Goal: Check status: Check status

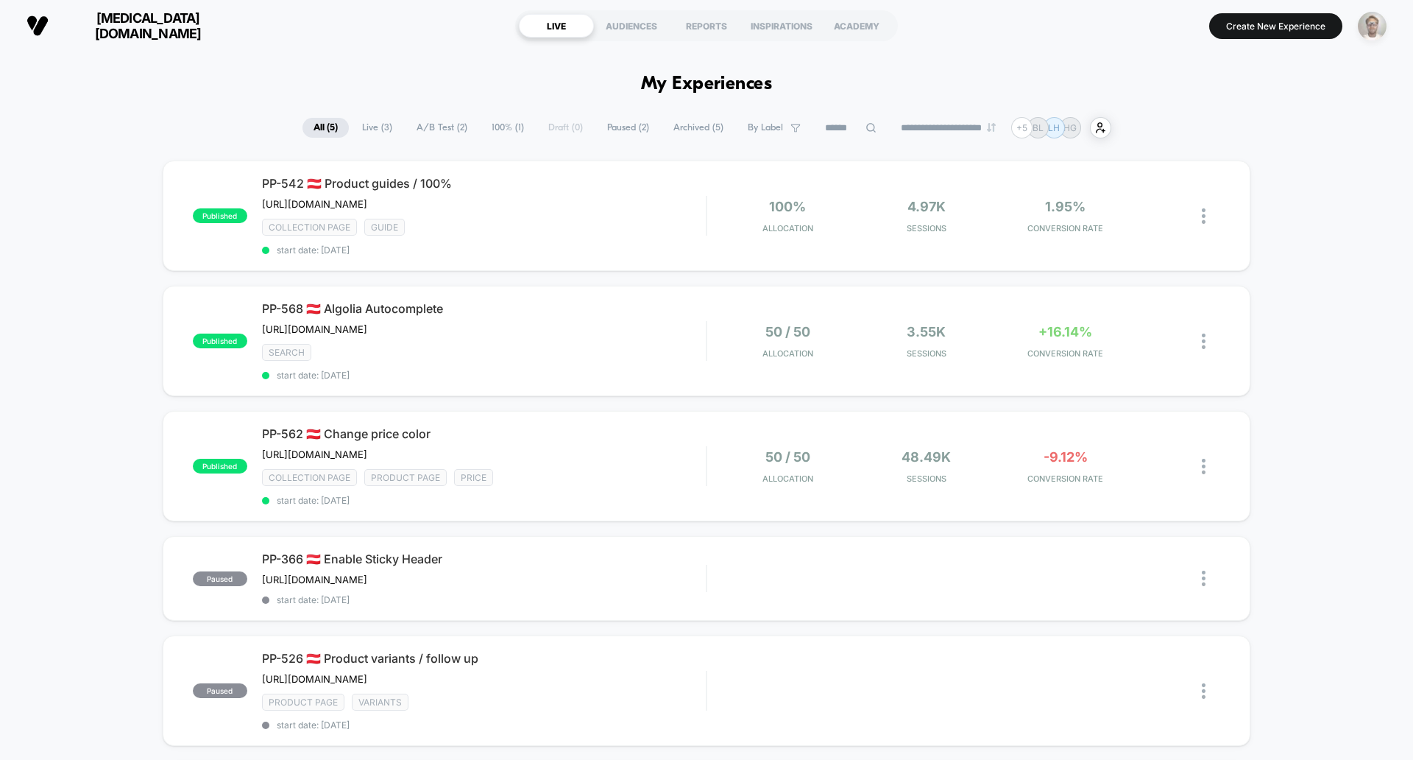
click at [1373, 19] on img "button" at bounding box center [1372, 26] width 29 height 29
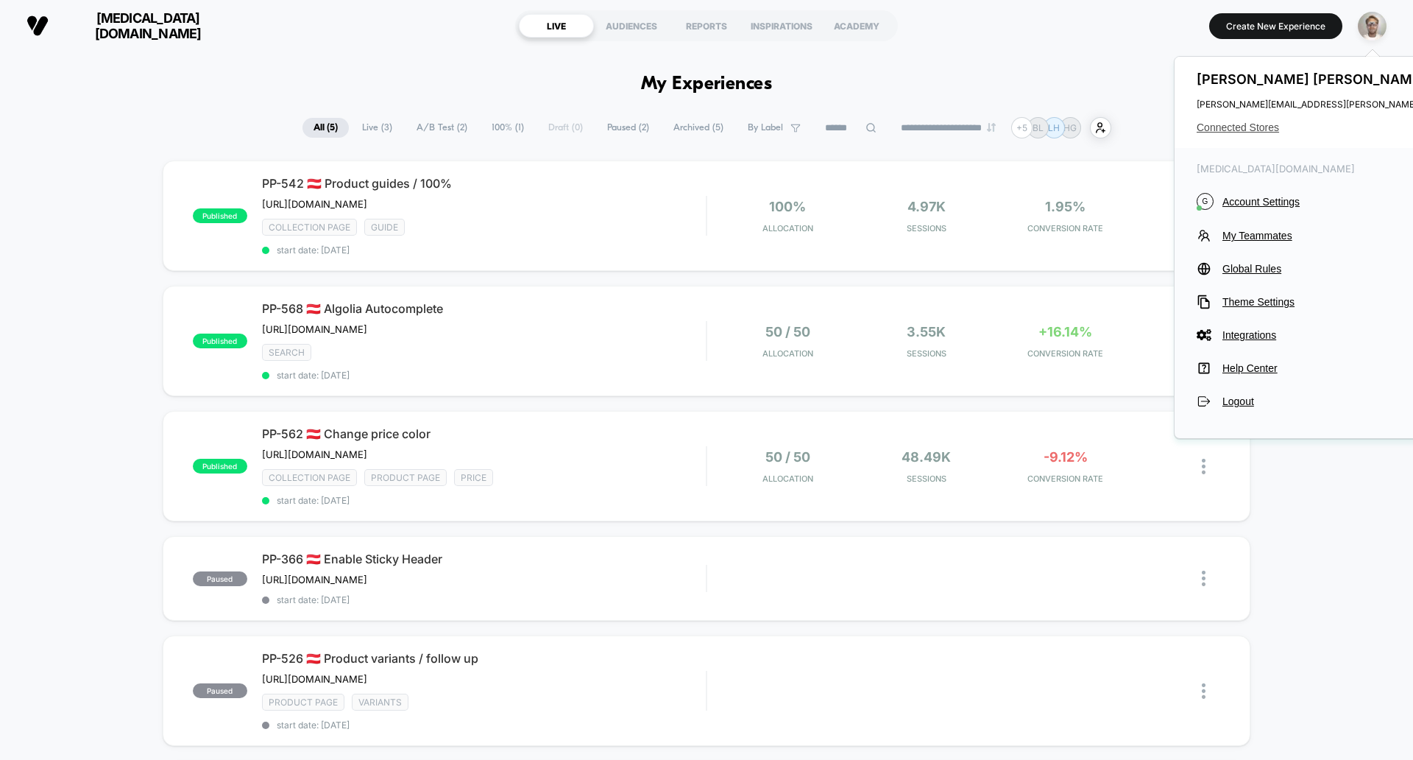
click at [1265, 125] on span "Connected Stores" at bounding box center [1379, 127] width 364 height 12
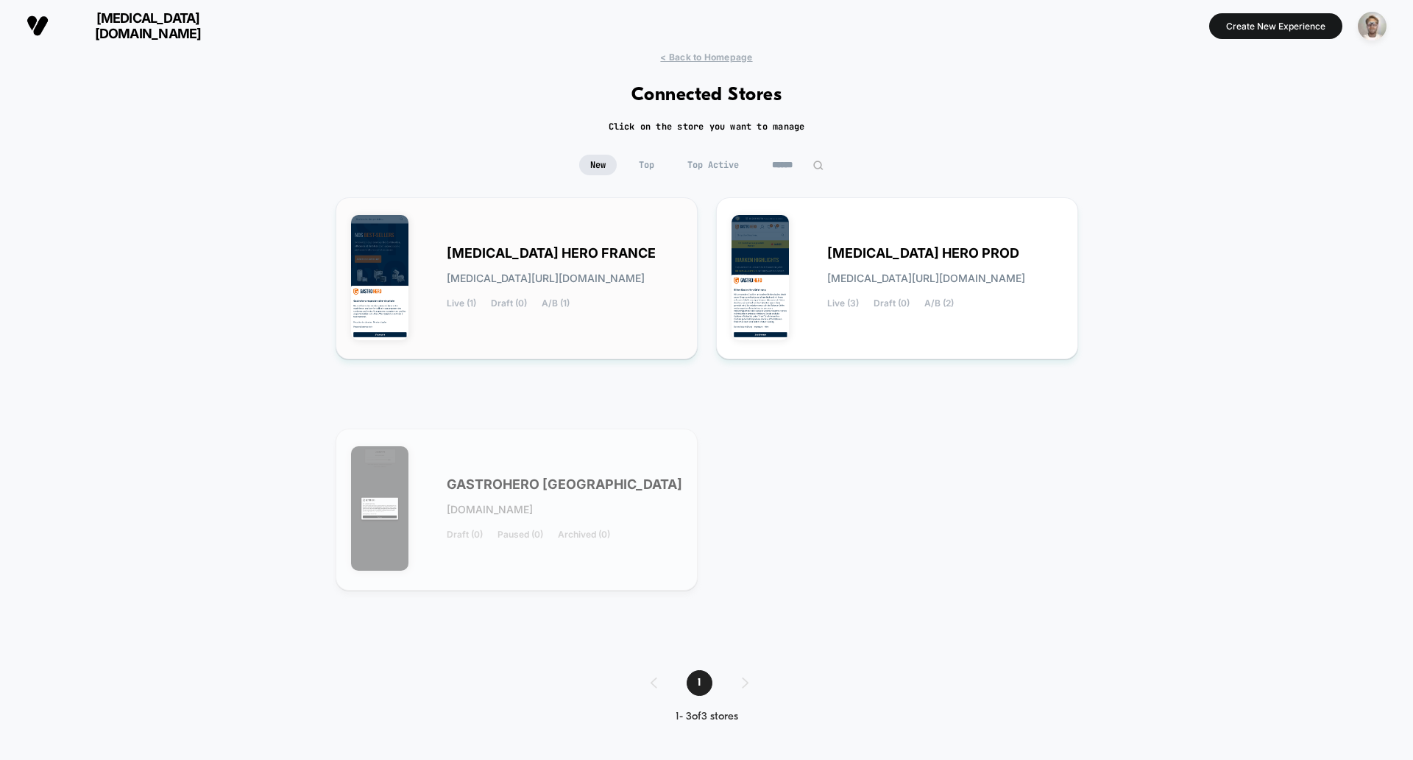
click at [581, 266] on div "[MEDICAL_DATA] HERO FRANCE [MEDICAL_DATA][URL][DOMAIN_NAME] Live (1) Draft (0) …" at bounding box center [565, 278] width 236 height 60
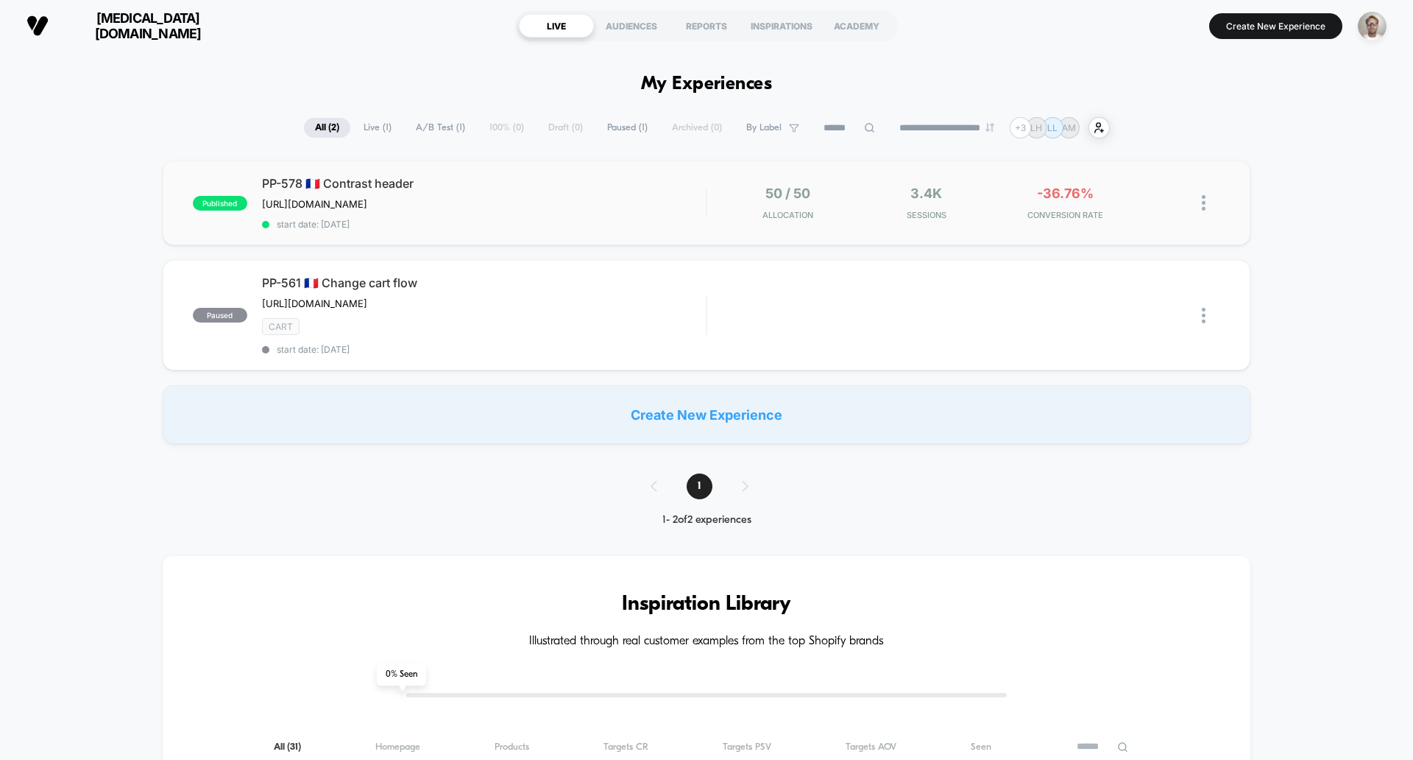
click at [730, 225] on div "published PP-578 🇫🇷 Contrast header [URL][DOMAIN_NAME] Click to edit experience…" at bounding box center [707, 202] width 1088 height 85
